Goal: Browse casually

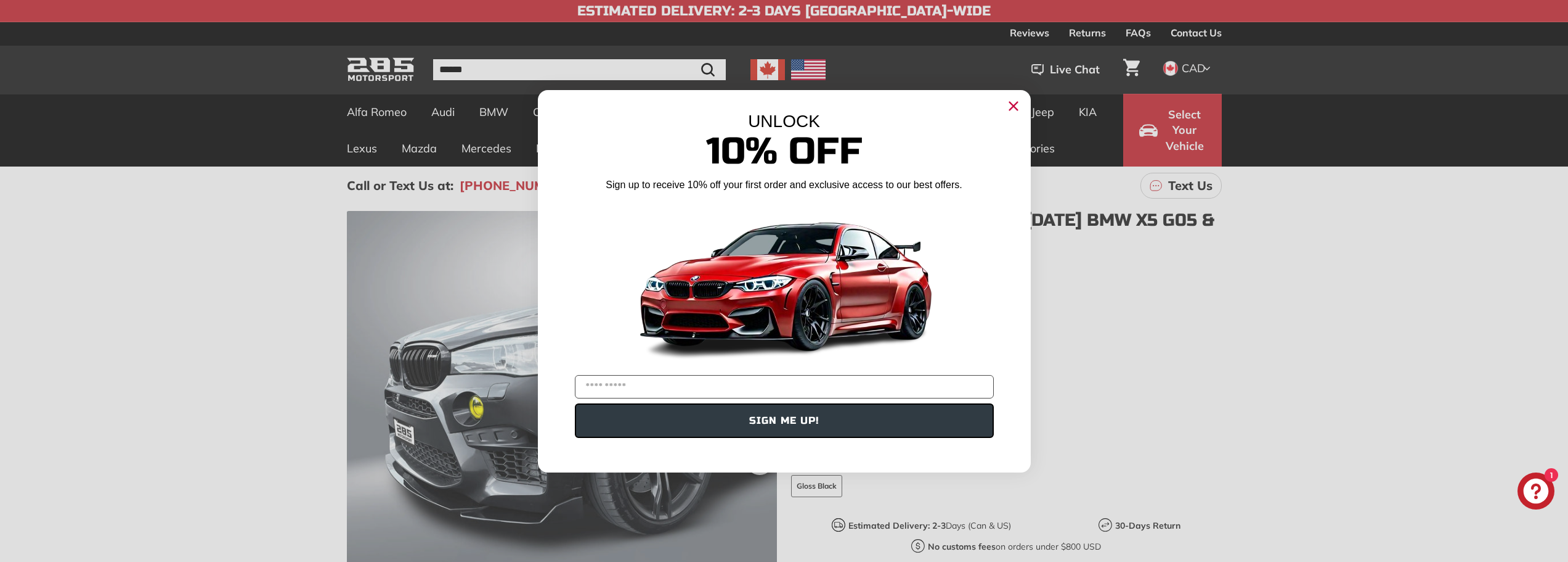
click at [284, 354] on div "Close dialog UNLOCK 10% Off Sign up to receive 10% off your first order and exc…" at bounding box center [784, 281] width 1568 height 562
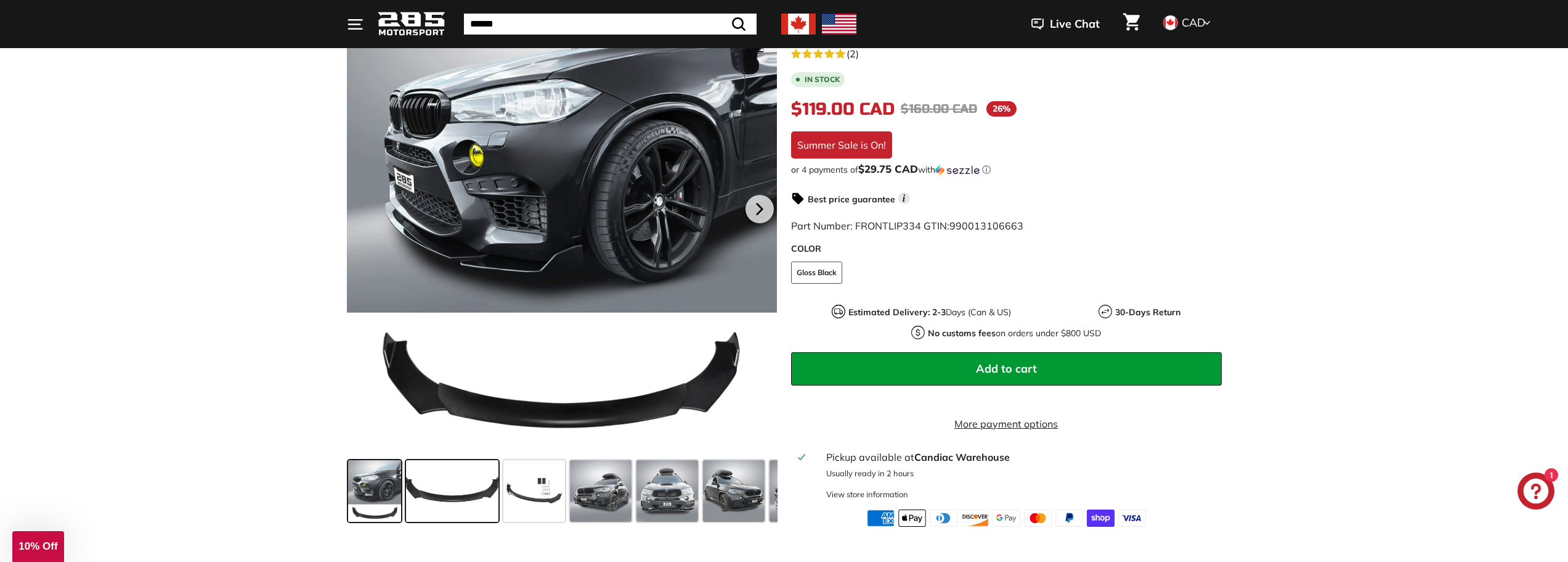
scroll to position [247, 0]
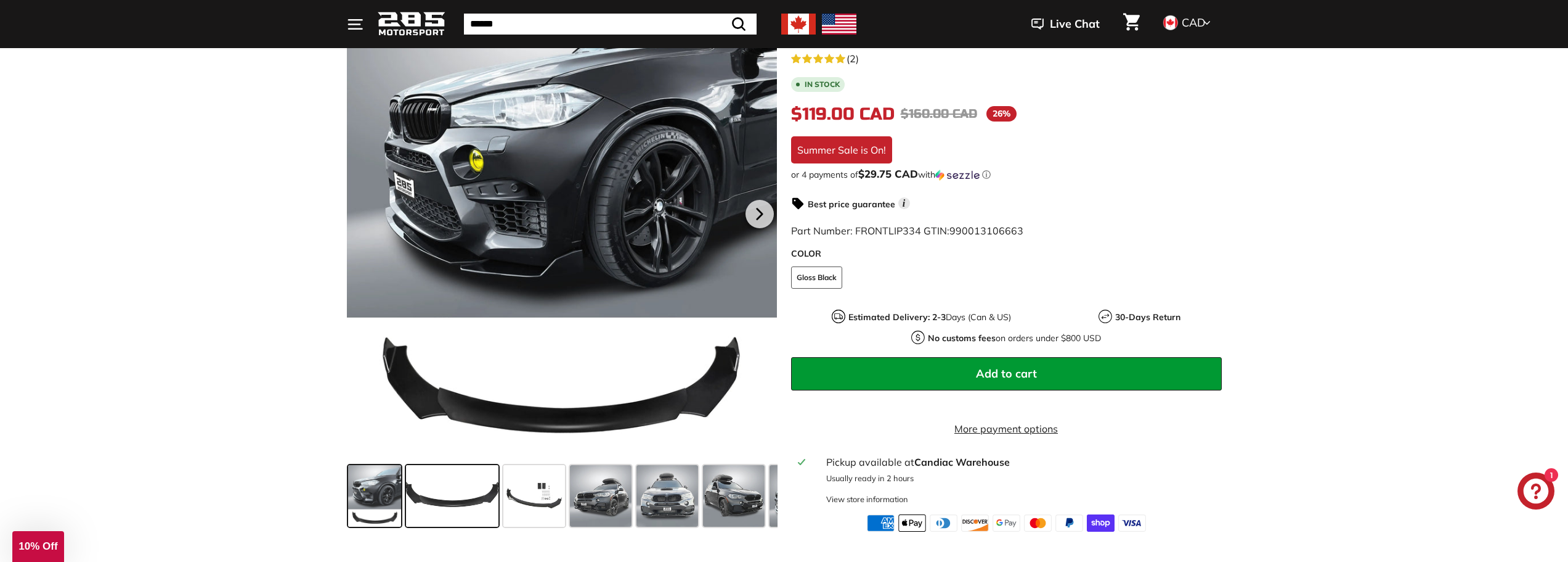
click at [454, 491] on span at bounding box center [452, 496] width 93 height 62
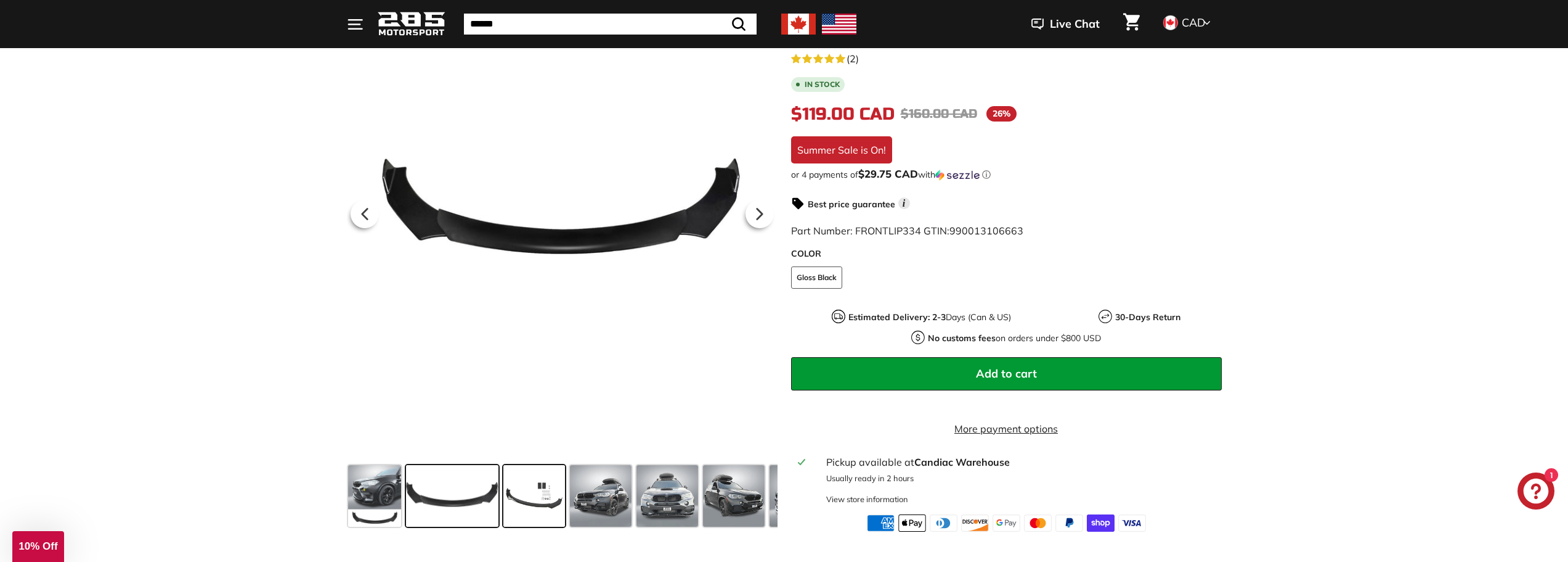
click at [525, 497] on span at bounding box center [535, 496] width 62 height 62
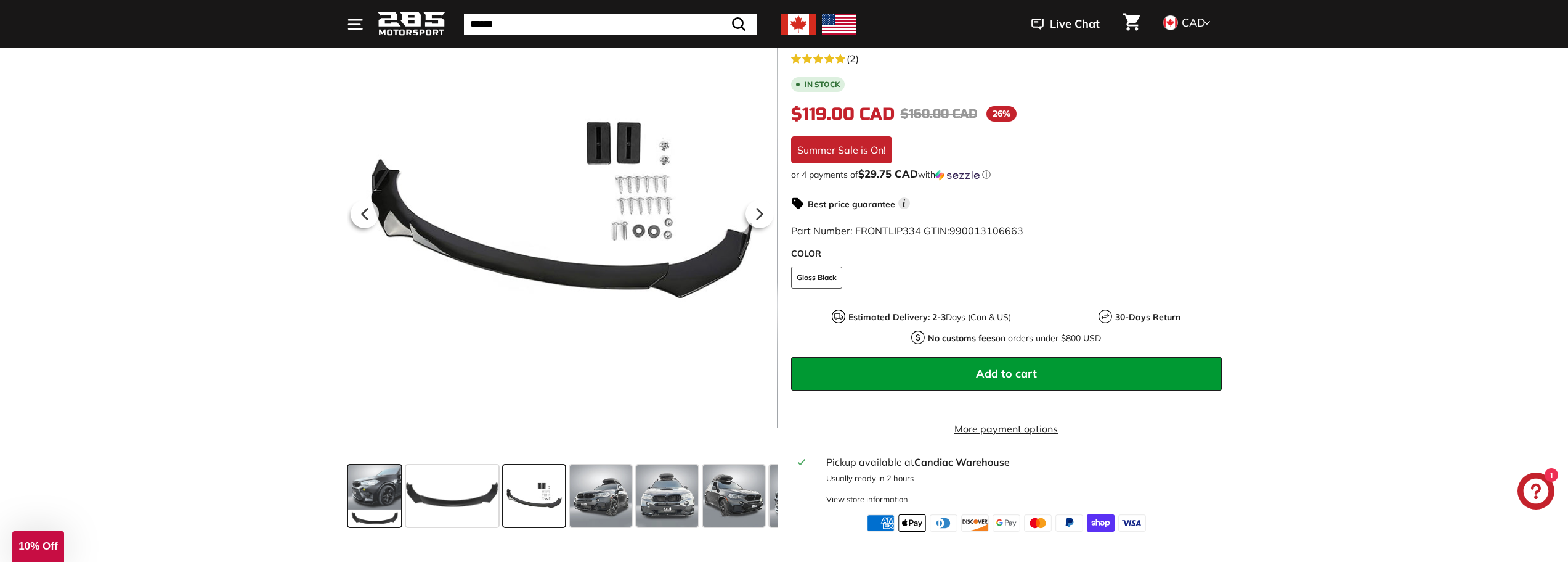
click at [350, 502] on span at bounding box center [375, 496] width 54 height 62
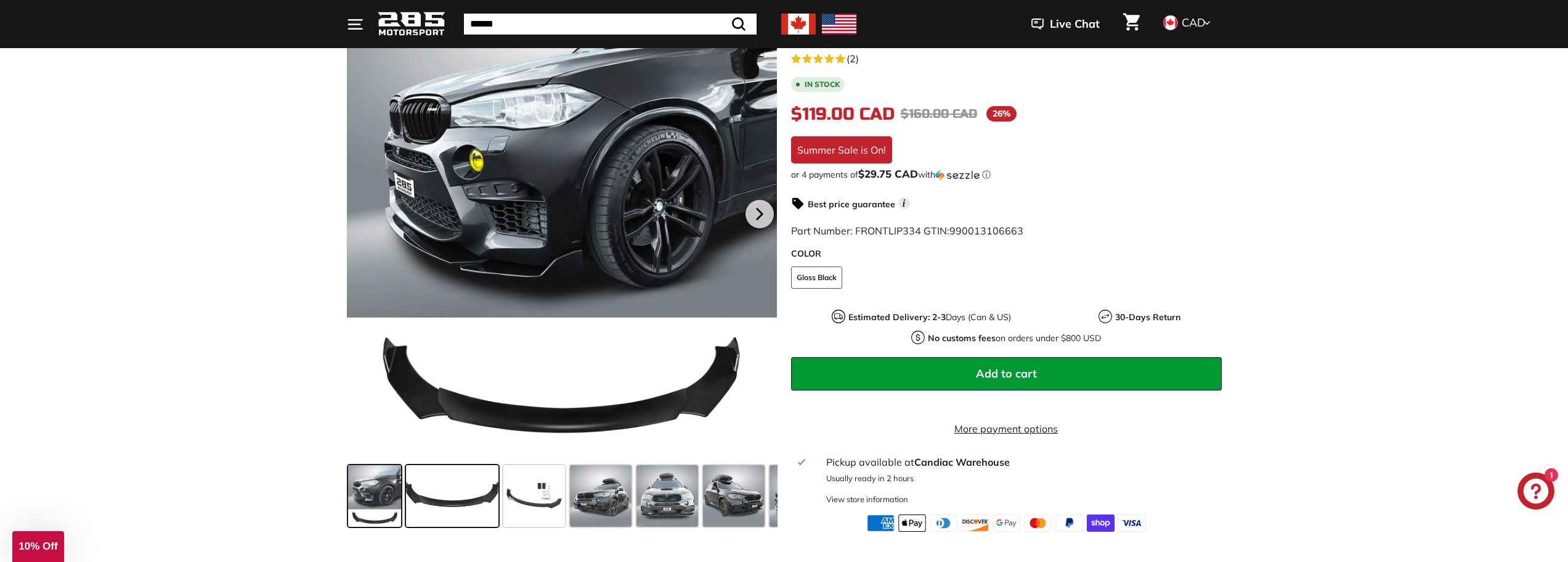
click at [486, 509] on span at bounding box center [452, 496] width 93 height 62
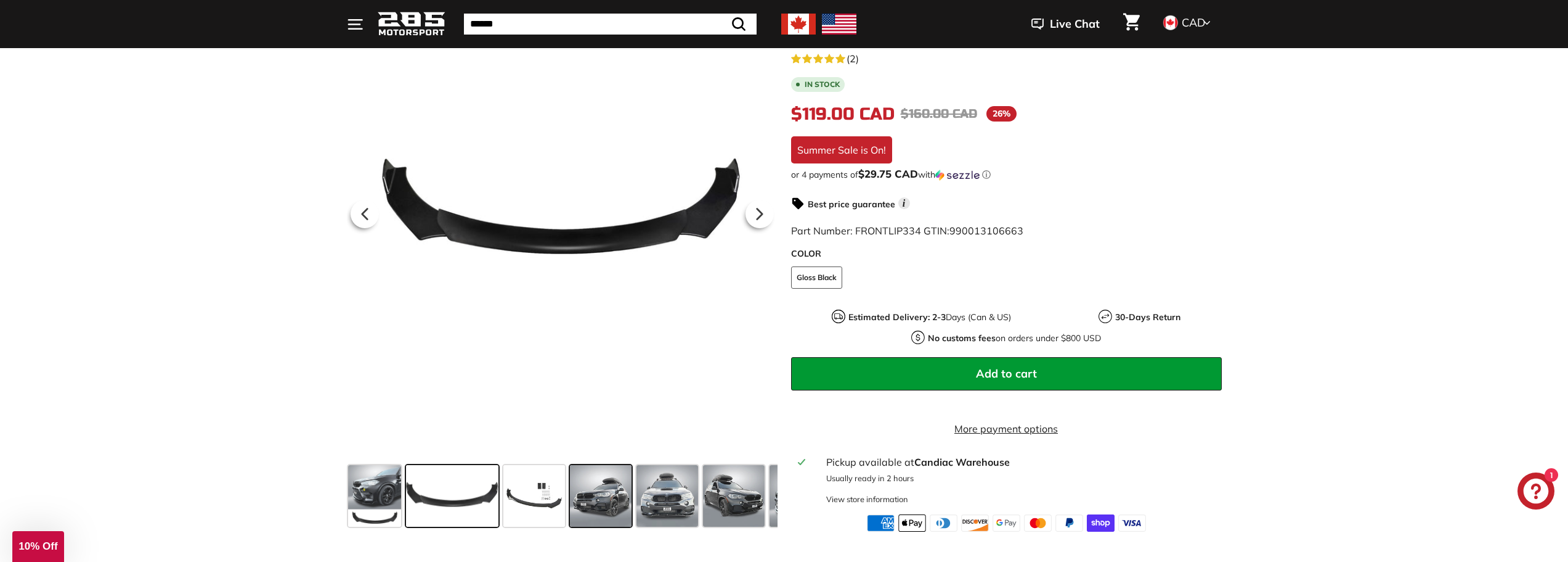
click at [595, 508] on span at bounding box center [600, 496] width 62 height 62
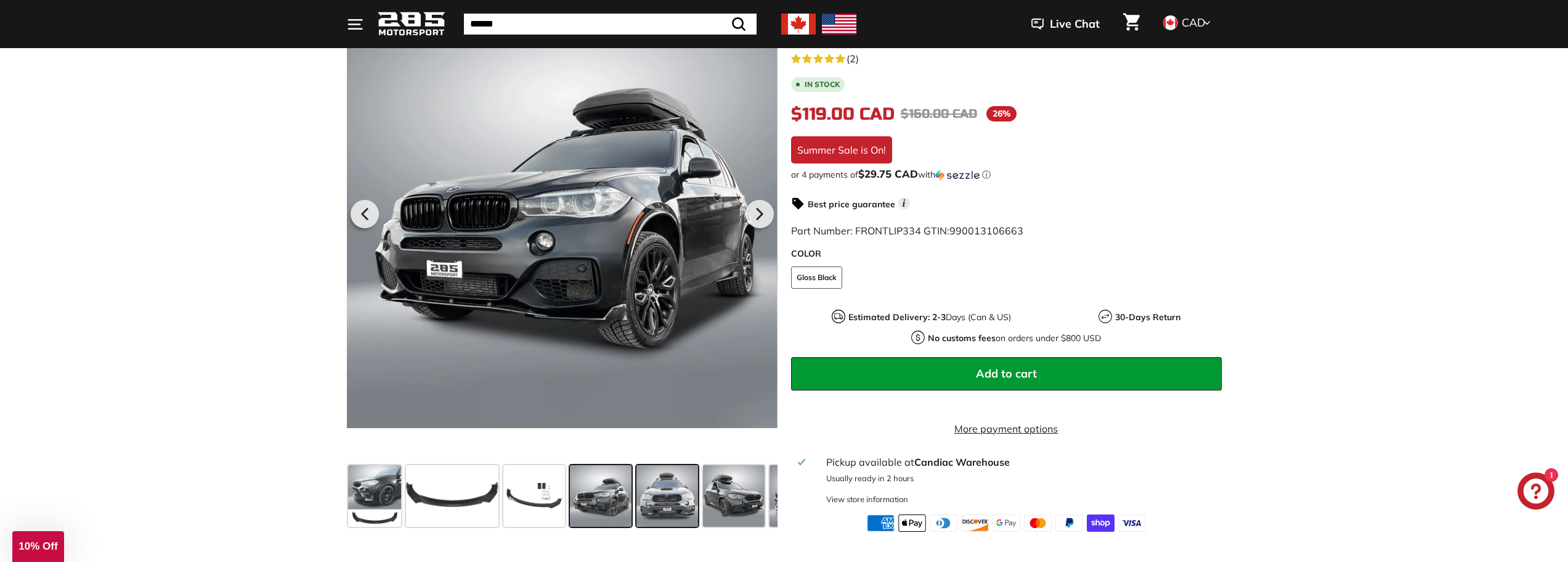
click at [668, 501] on span at bounding box center [667, 496] width 62 height 62
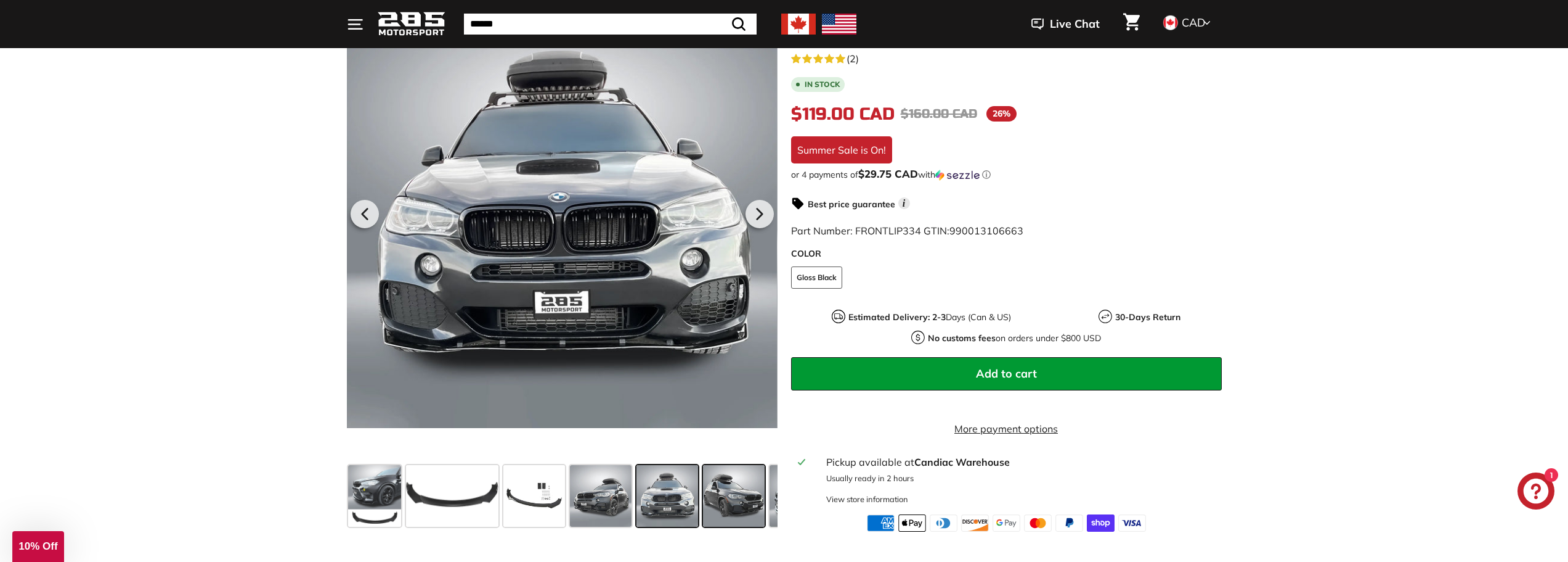
click at [712, 507] on span at bounding box center [734, 496] width 62 height 62
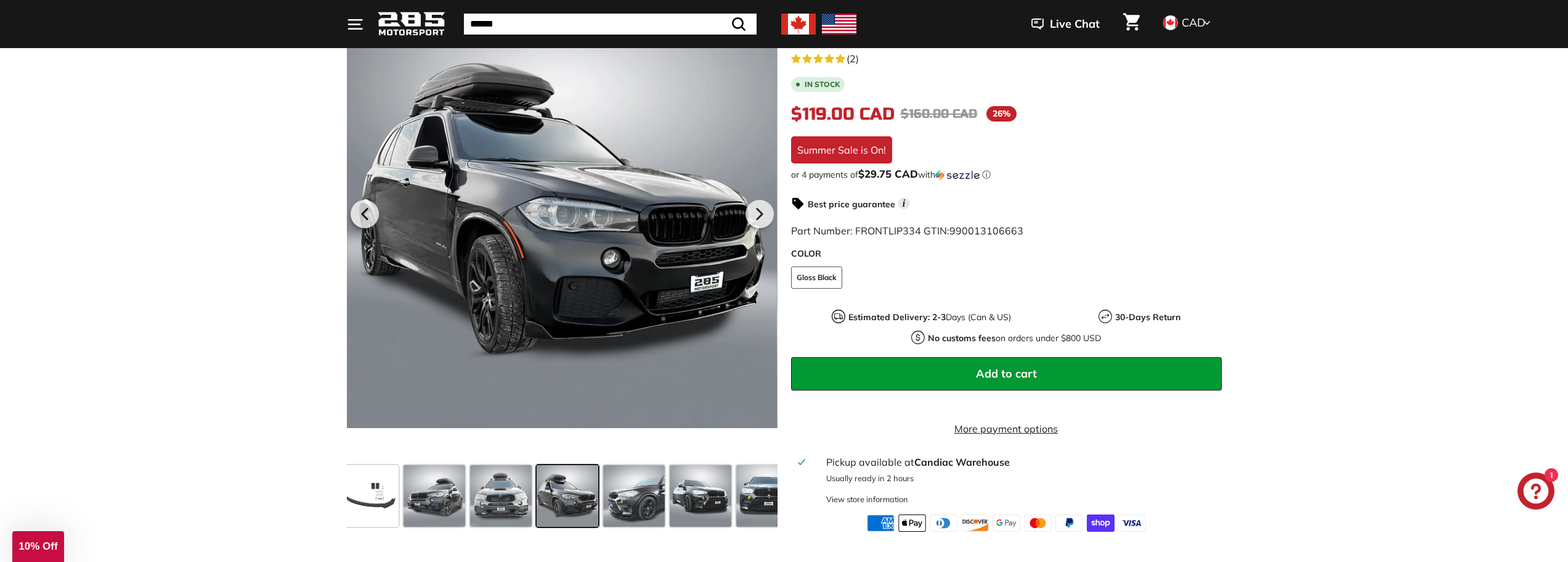
scroll to position [0, 173]
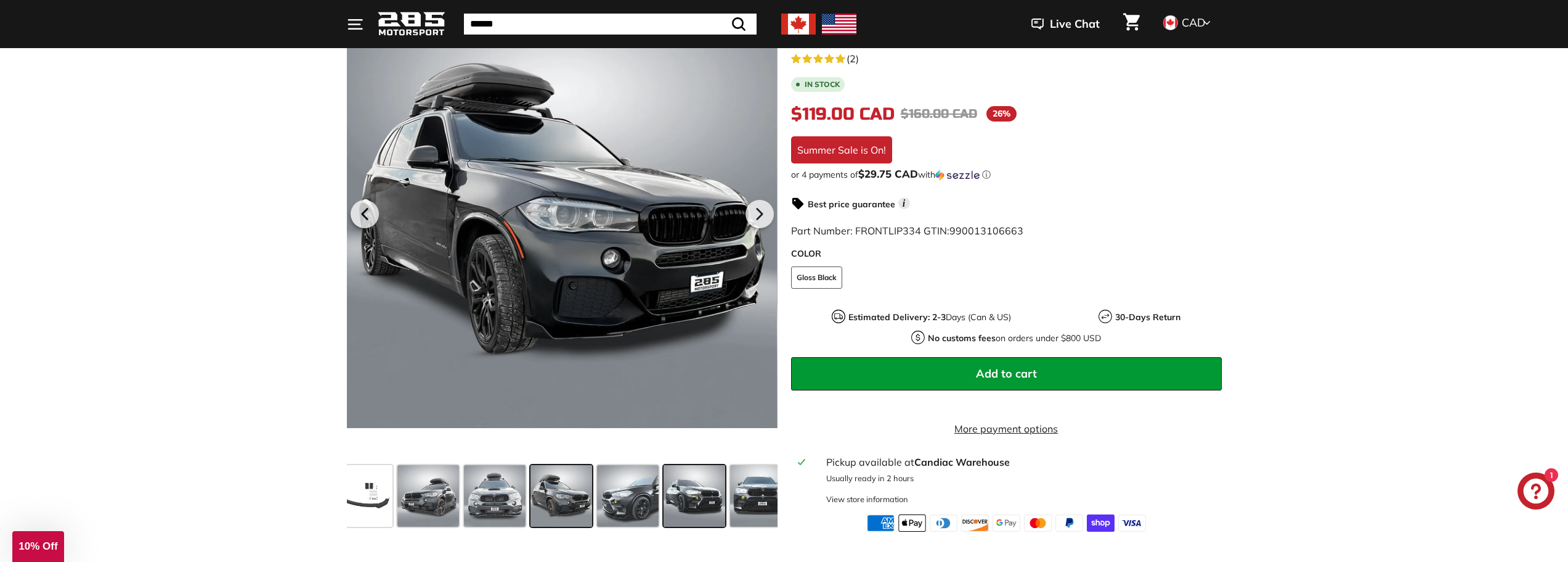
click at [691, 515] on span at bounding box center [694, 496] width 62 height 62
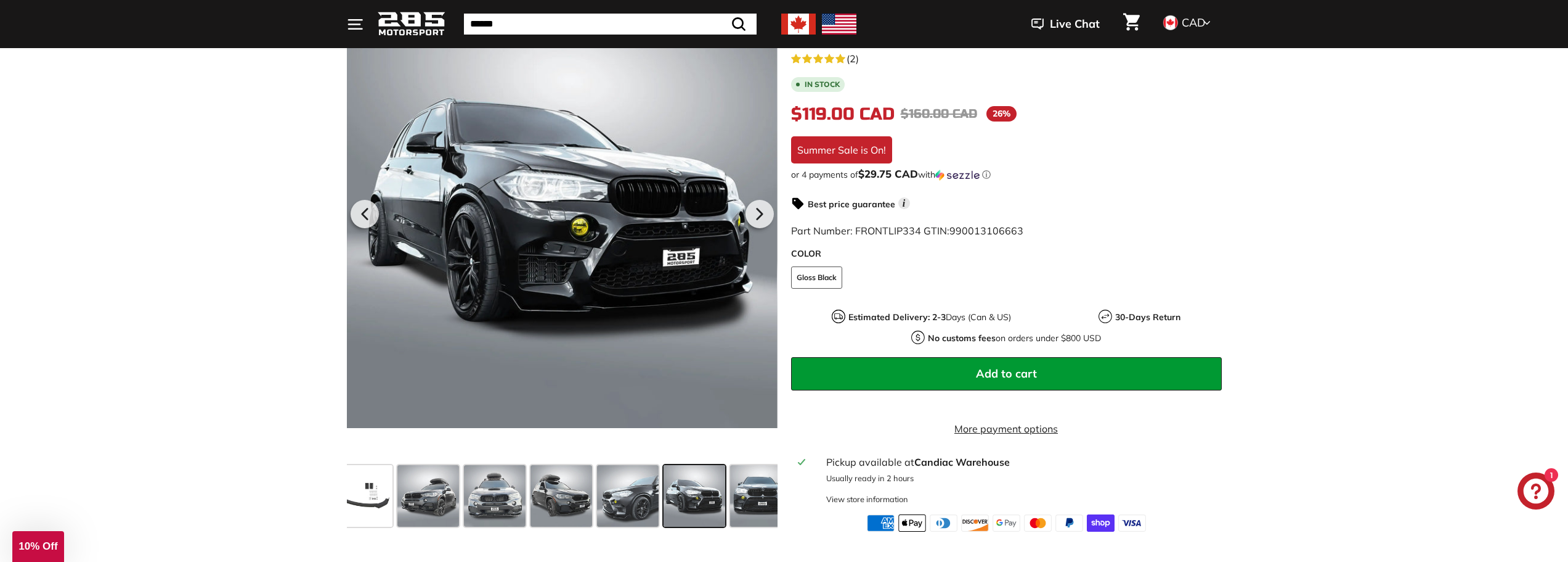
click at [715, 507] on span at bounding box center [694, 496] width 62 height 62
click at [734, 500] on span at bounding box center [761, 496] width 62 height 62
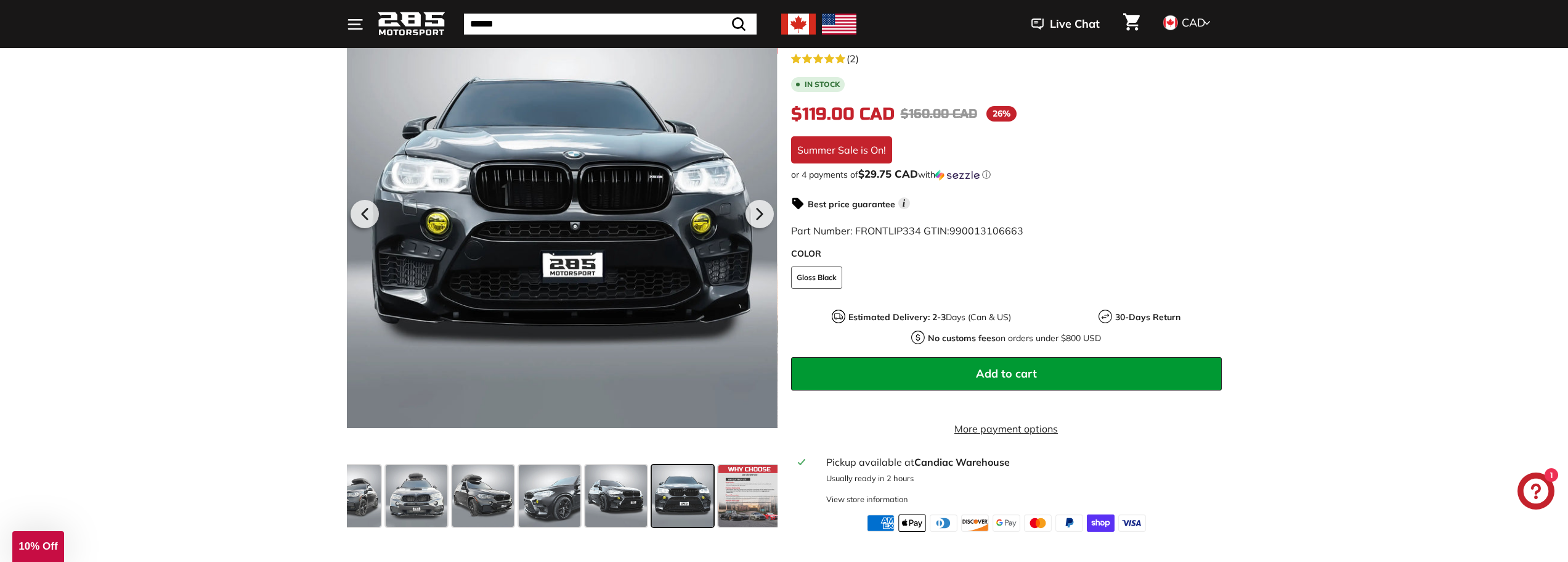
scroll to position [0, 256]
click at [752, 498] on span at bounding box center [744, 496] width 62 height 62
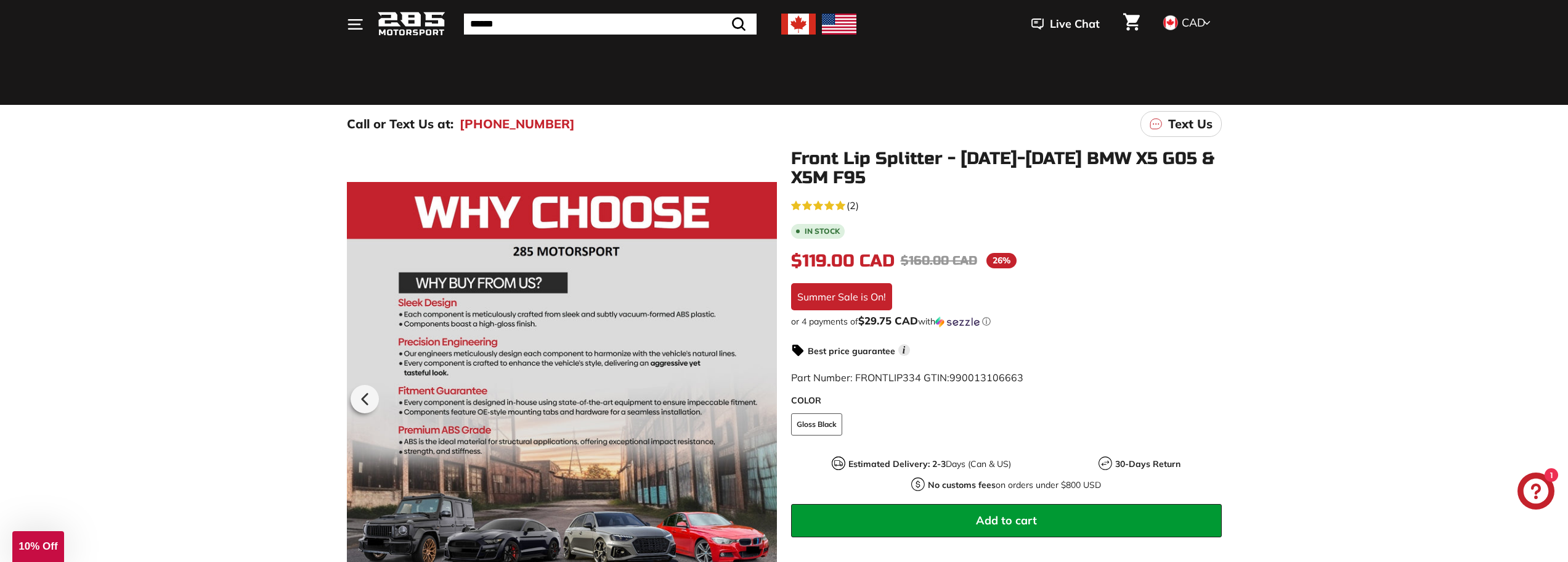
scroll to position [0, 0]
